Goal: Information Seeking & Learning: Learn about a topic

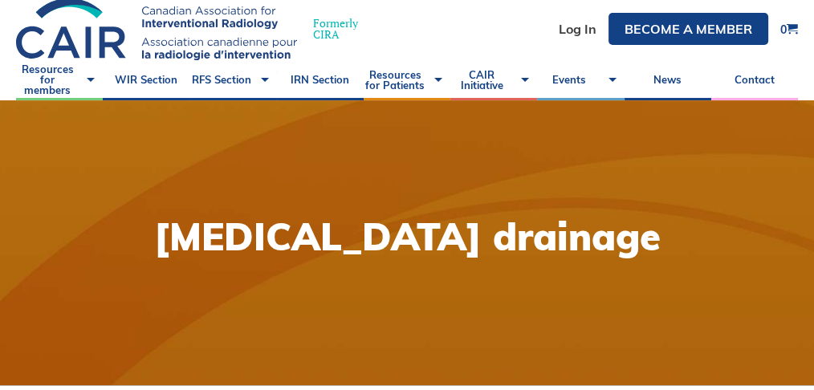
scroll to position [2, 0]
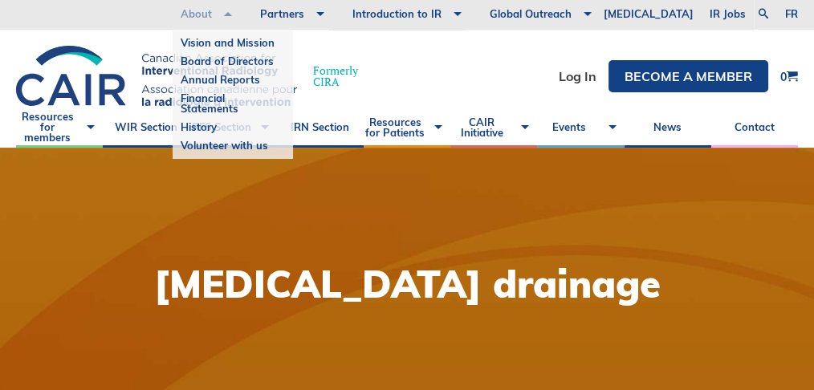
click at [236, 14] on link "About" at bounding box center [196, 14] width 79 height 32
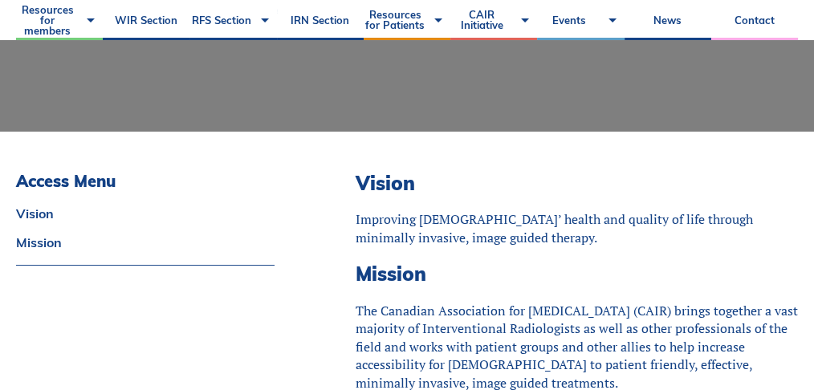
scroll to position [321, 0]
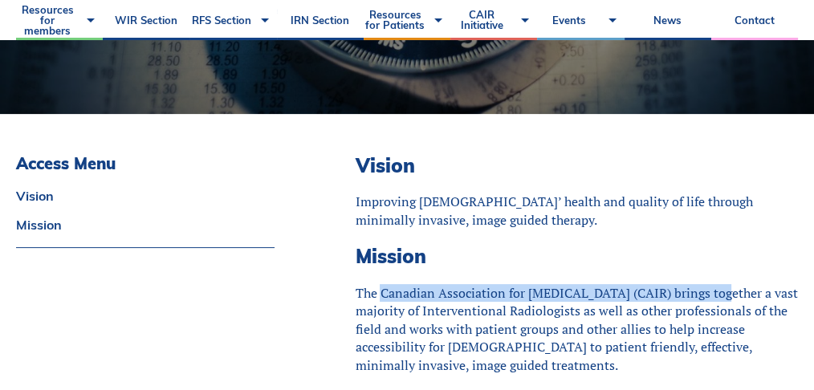
drag, startPoint x: 381, startPoint y: 294, endPoint x: 714, endPoint y: 299, distance: 334.0
click at [714, 299] on p "The Canadian Association for Interventional Radiology (CAIR) brings together a …" at bounding box center [576, 329] width 443 height 90
copy p "Canadian Association for Interventional Radiology (CAIR)"
